Goal: Information Seeking & Learning: Learn about a topic

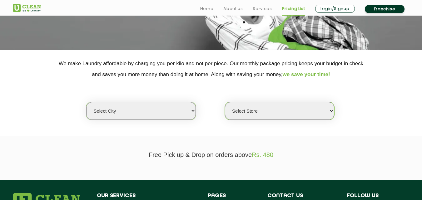
scroll to position [96, 0]
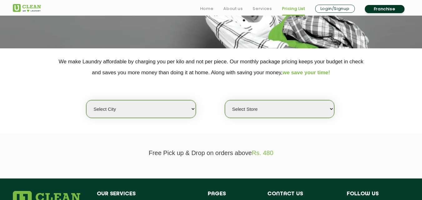
click at [115, 114] on select "Select city [GEOGRAPHIC_DATA] [GEOGRAPHIC_DATA] [GEOGRAPHIC_DATA] [GEOGRAPHIC_D…" at bounding box center [140, 109] width 109 height 18
select select "2"
click at [86, 100] on select "Select city [GEOGRAPHIC_DATA] [GEOGRAPHIC_DATA] [GEOGRAPHIC_DATA] [GEOGRAPHIC_D…" at bounding box center [140, 109] width 109 height 18
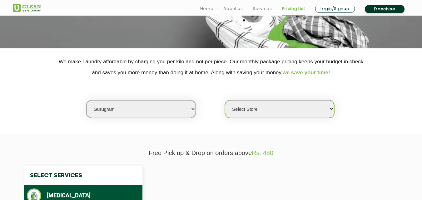
select select "0"
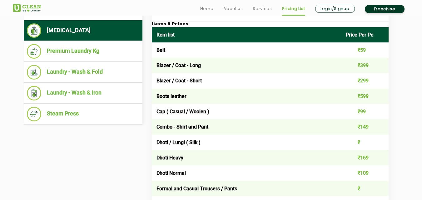
scroll to position [264, 0]
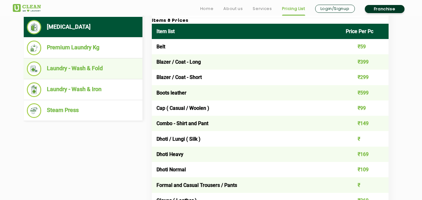
click at [79, 66] on li "Laundry - Wash & Fold" at bounding box center [83, 68] width 112 height 15
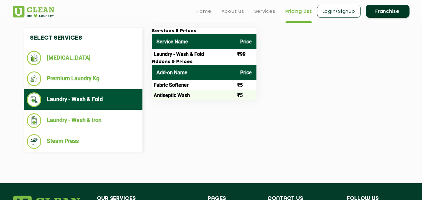
scroll to position [223, 0]
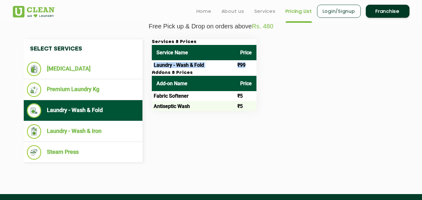
drag, startPoint x: 152, startPoint y: 66, endPoint x: 248, endPoint y: 64, distance: 96.5
click at [248, 64] on tr "Laundry - Wash & Fold ₹99" at bounding box center [204, 65] width 105 height 10
copy tr "Laundry - Wash & Fold ₹99"
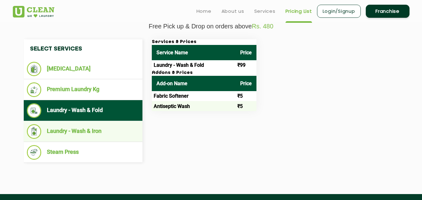
click at [93, 129] on li "Laundry - Wash & Iron" at bounding box center [83, 131] width 112 height 15
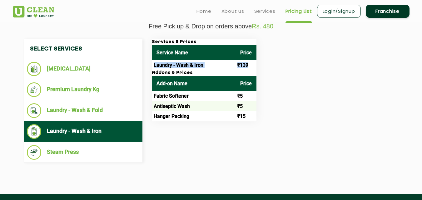
drag, startPoint x: 153, startPoint y: 67, endPoint x: 252, endPoint y: 65, distance: 99.3
click at [252, 65] on tr "Laundry - Wash & Iron ₹139" at bounding box center [204, 65] width 105 height 10
copy tr "Laundry - Wash & Iron ₹139"
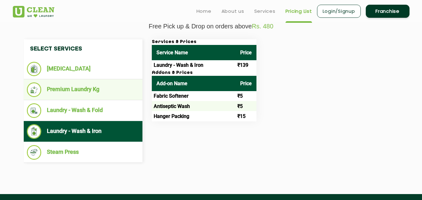
click at [73, 90] on li "Premium Laundry Kg" at bounding box center [83, 89] width 112 height 15
